Goal: Transaction & Acquisition: Purchase product/service

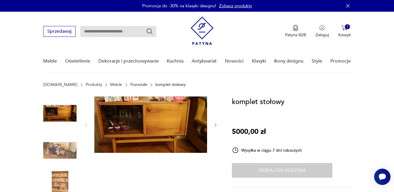
click at [215, 124] on icon "button" at bounding box center [215, 125] width 5 height 5
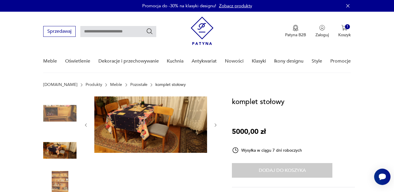
click at [215, 124] on icon "button" at bounding box center [215, 125] width 5 height 5
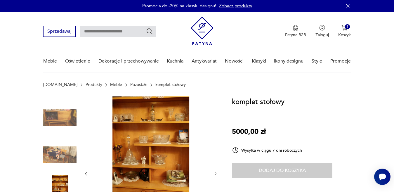
click at [215, 124] on div at bounding box center [151, 173] width 134 height 155
click at [214, 173] on icon "button" at bounding box center [215, 173] width 5 height 5
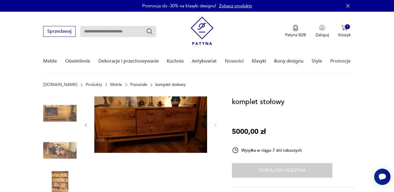
click at [215, 124] on icon "button" at bounding box center [215, 125] width 5 height 5
